Goal: Navigation & Orientation: Find specific page/section

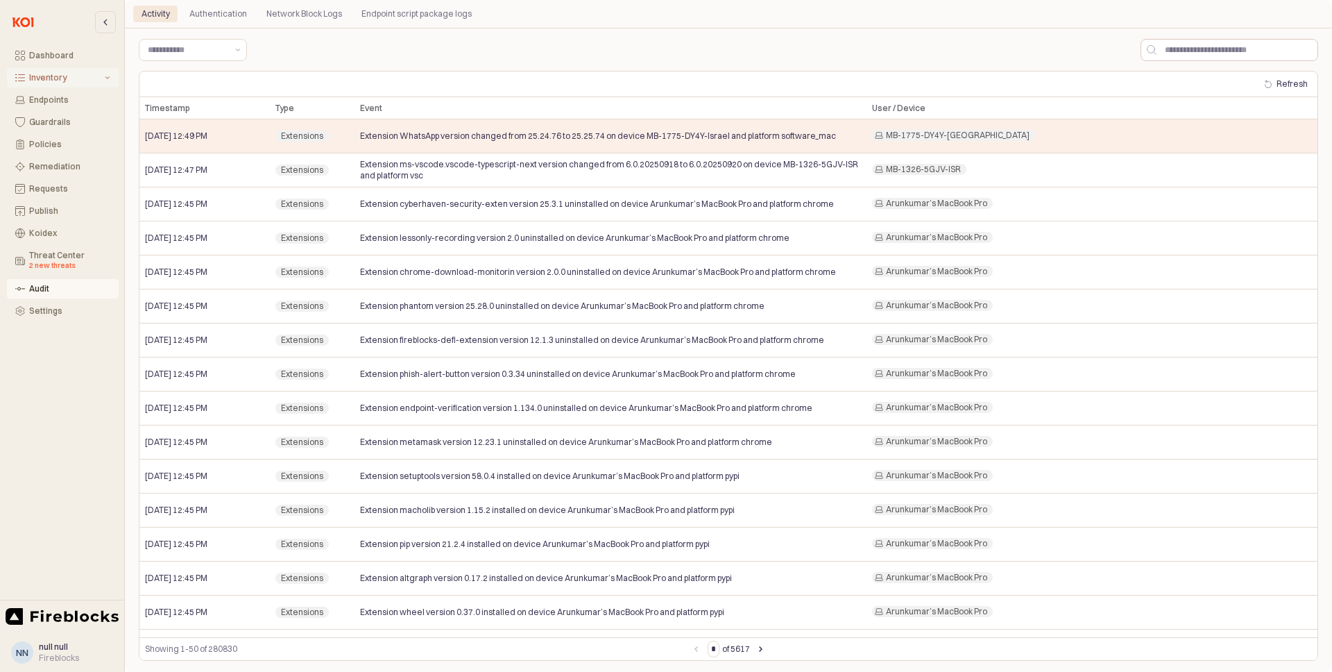
click at [85, 76] on div "Inventory" at bounding box center [65, 78] width 73 height 10
click at [50, 74] on div "Inventory" at bounding box center [65, 78] width 73 height 10
click at [52, 103] on div "All Items" at bounding box center [71, 100] width 77 height 10
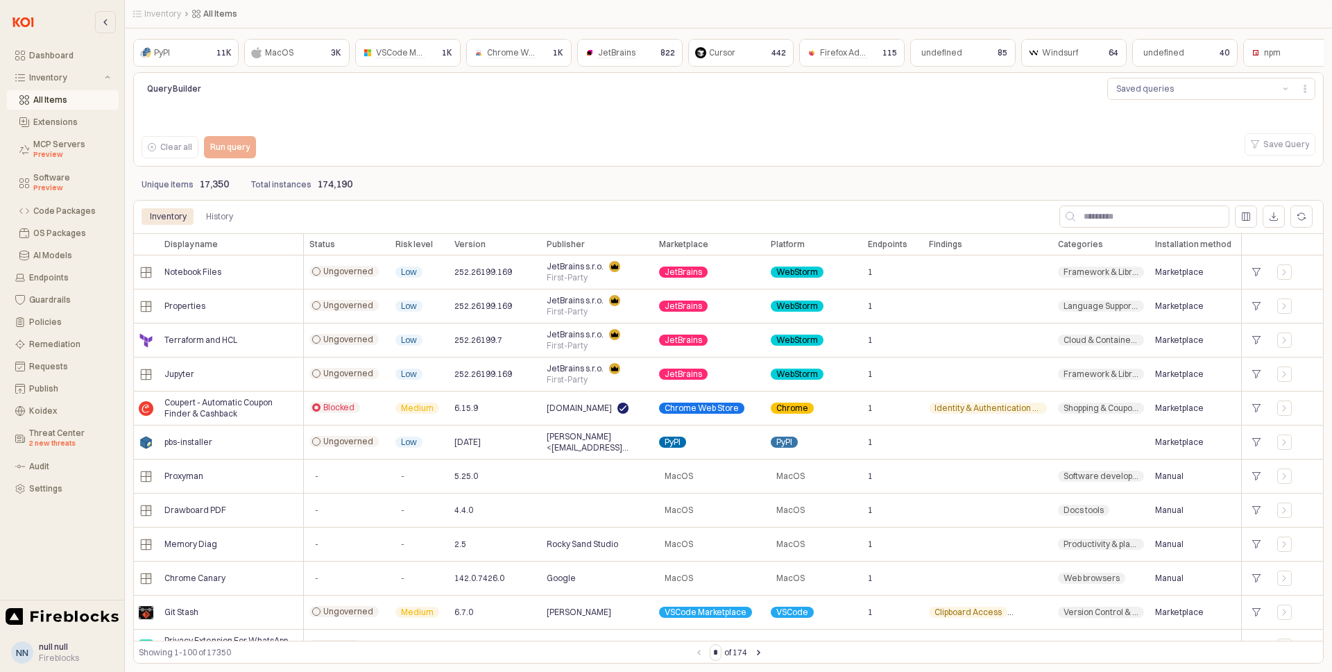
click at [891, 188] on div "Unique items 17,350 Total instances 174,190" at bounding box center [728, 183] width 1191 height 28
click at [221, 223] on div "History" at bounding box center [219, 216] width 27 height 17
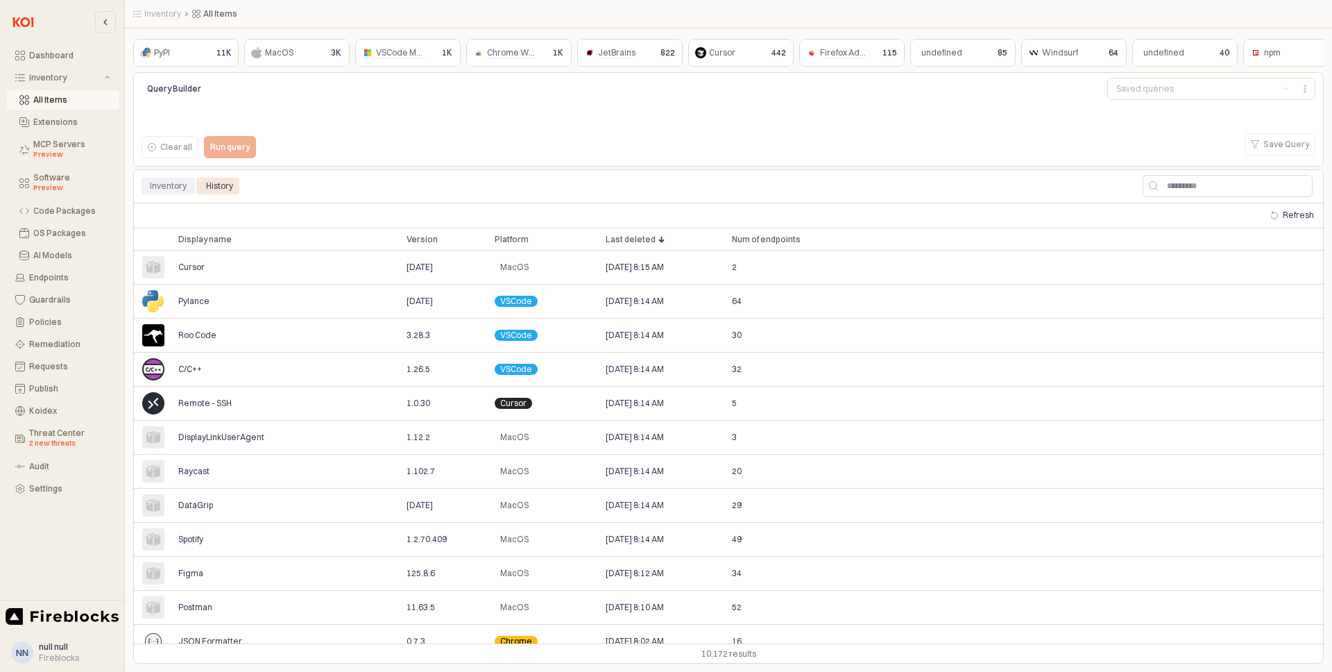
click at [185, 187] on div "Inventory" at bounding box center [168, 186] width 53 height 17
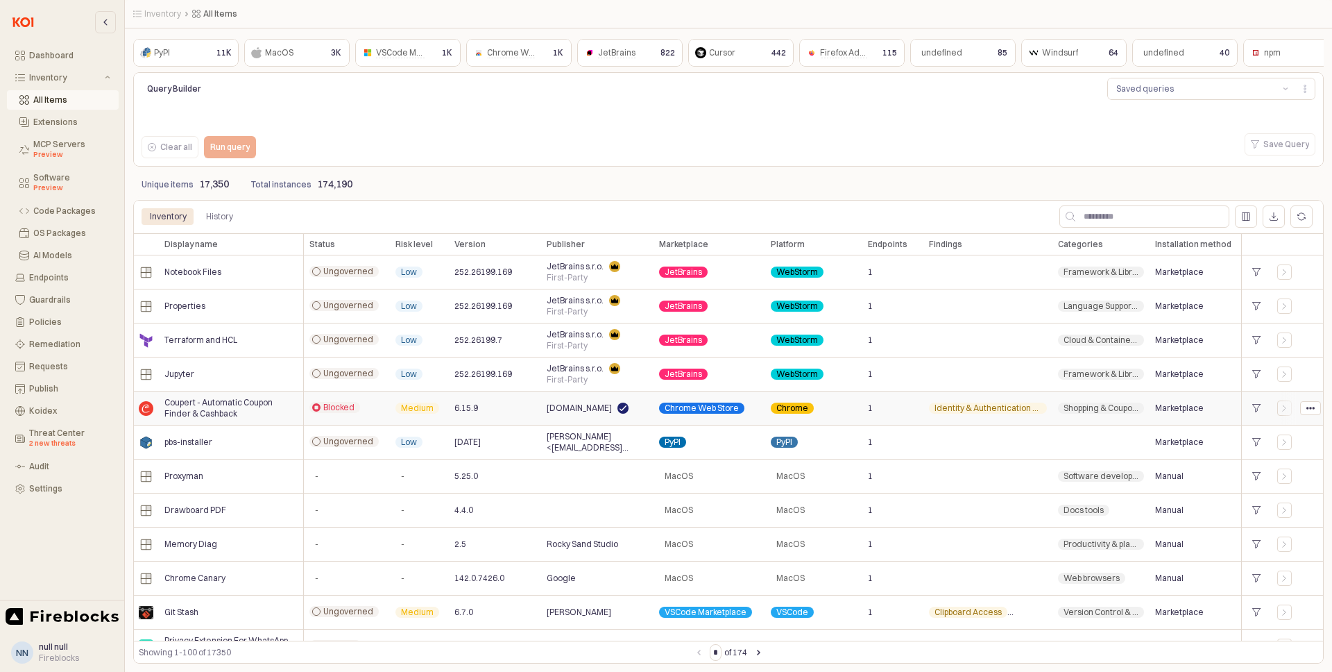
click at [482, 414] on div "6.15.9" at bounding box center [495, 408] width 92 height 34
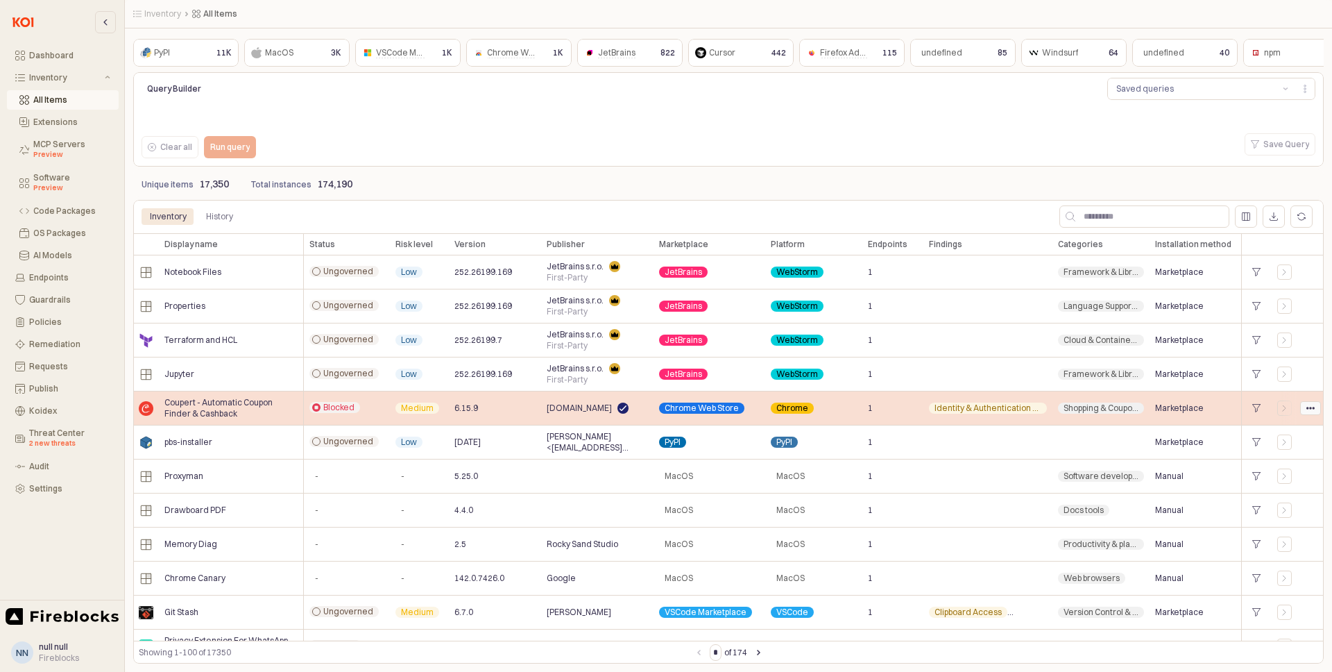
click at [1304, 406] on div "App Body" at bounding box center [1310, 408] width 19 height 12
click at [1307, 407] on circle "App Body" at bounding box center [1307, 408] width 2 height 2
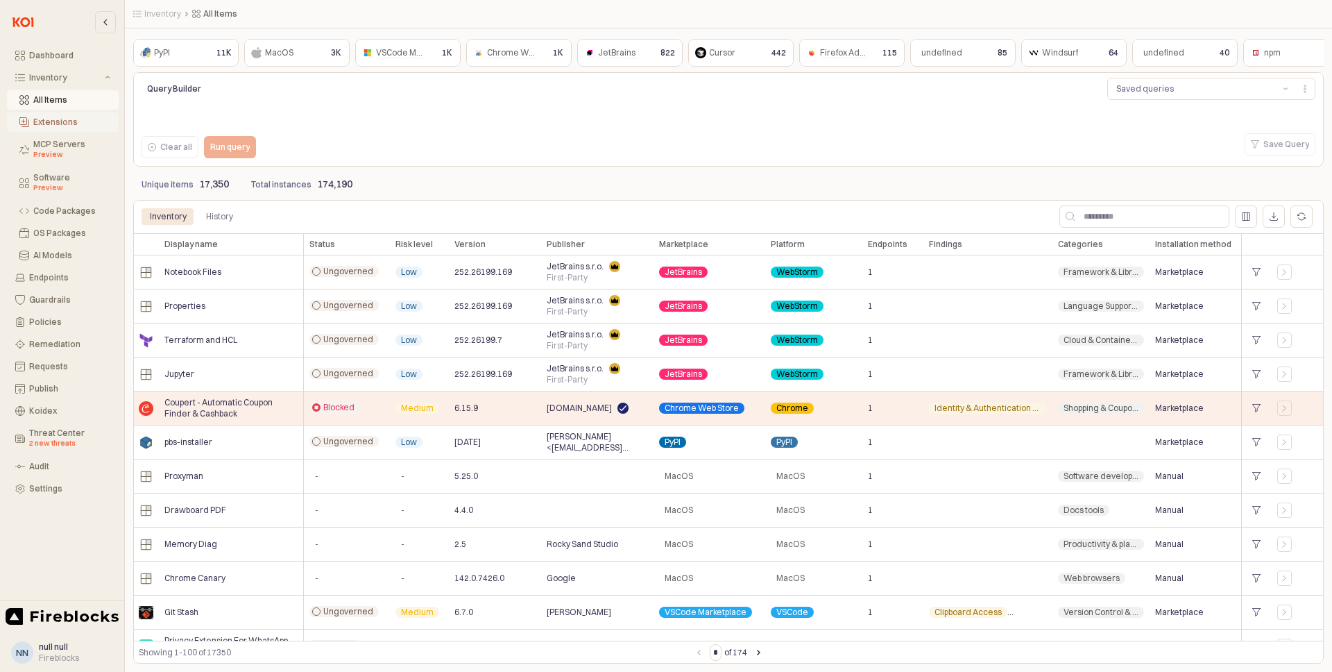
click at [59, 128] on button "Extensions" at bounding box center [63, 121] width 112 height 19
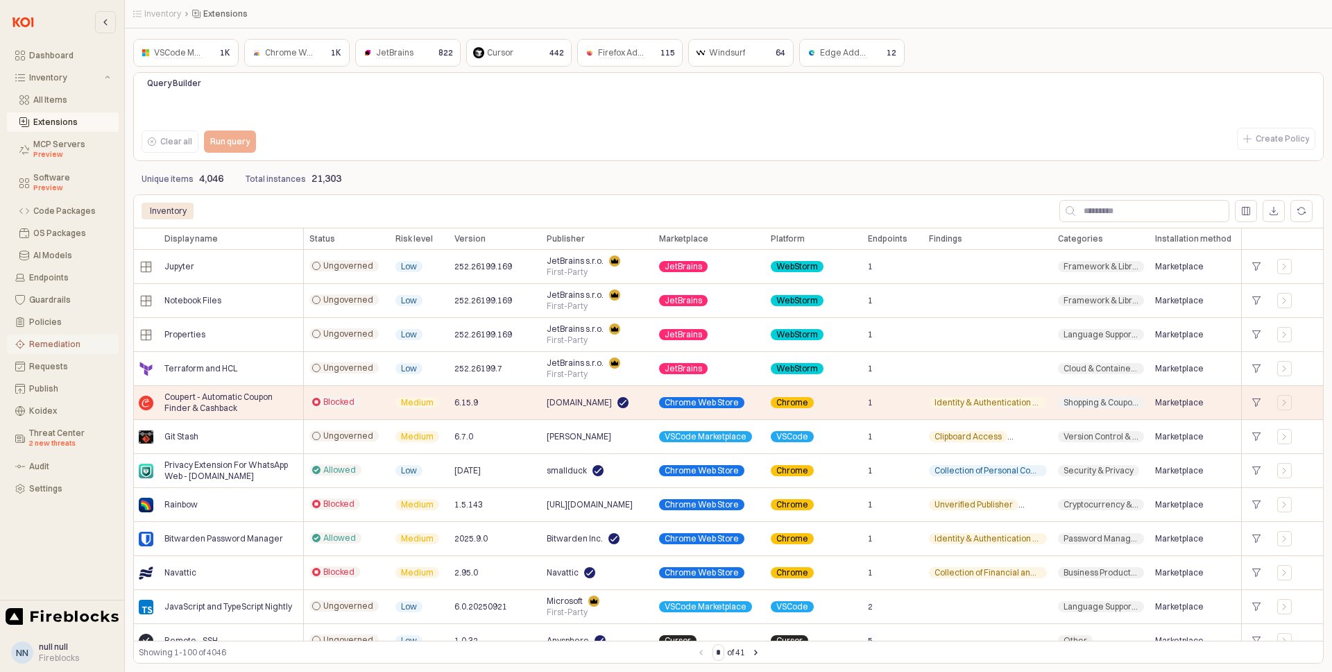
click at [63, 347] on div "Remediation" at bounding box center [69, 344] width 81 height 10
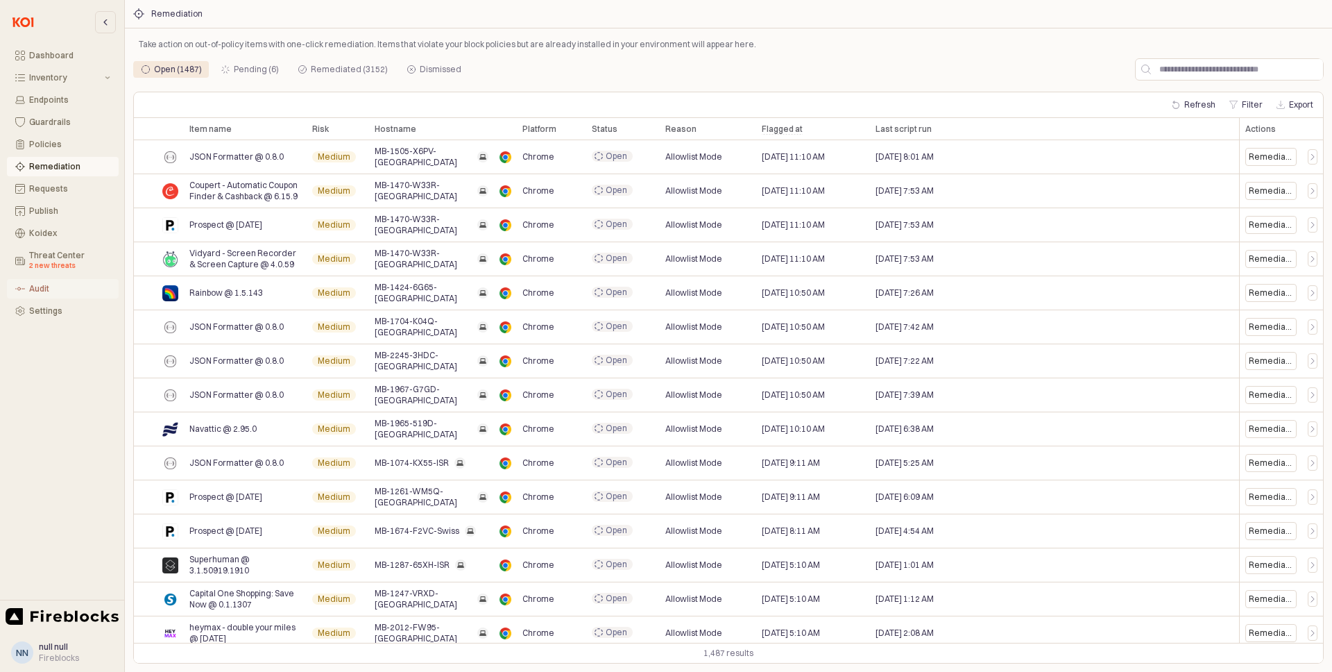
click at [60, 293] on div "Audit" at bounding box center [69, 289] width 81 height 10
